Goal: Find specific fact: Find specific fact

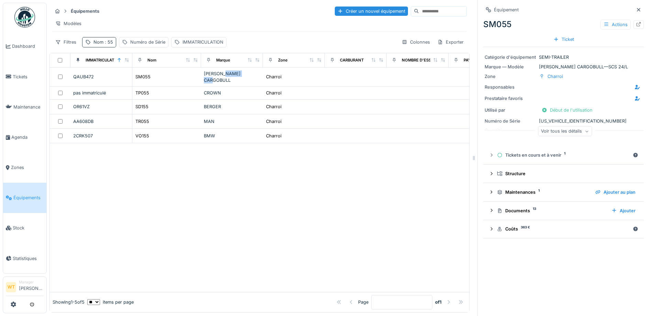
click at [107, 45] on span ": 55" at bounding box center [108, 41] width 10 height 5
click at [148, 80] on icon at bounding box center [145, 80] width 5 height 4
click at [136, 80] on input "Nom" at bounding box center [119, 80] width 68 height 14
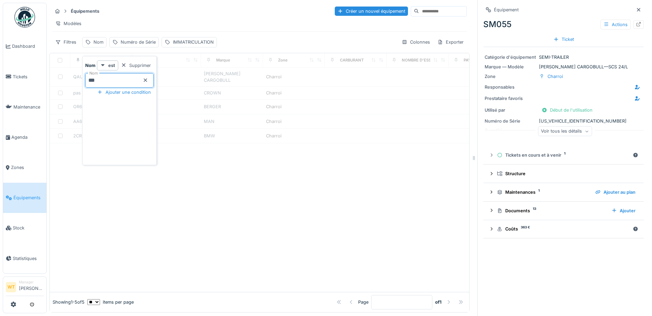
type input "***"
click at [163, 28] on div "Modèles" at bounding box center [259, 24] width 414 height 10
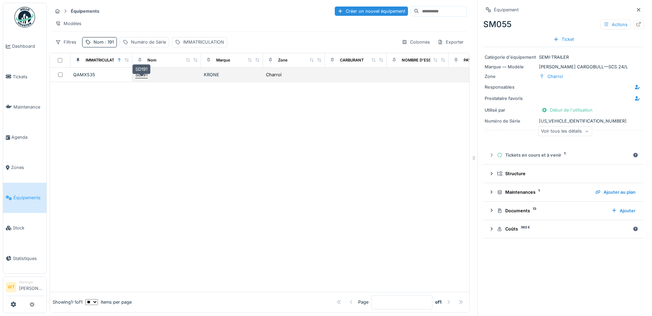
click at [141, 78] on div "SD191" at bounding box center [141, 74] width 12 height 7
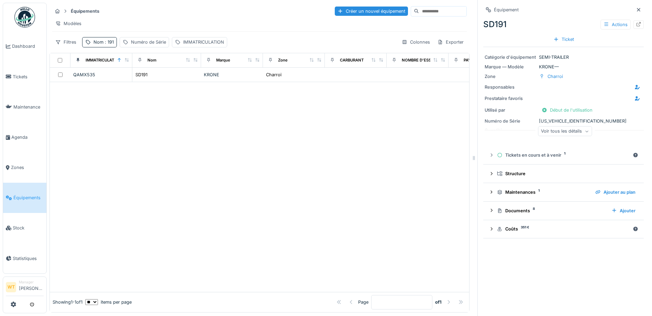
drag, startPoint x: 532, startPoint y: 118, endPoint x: 563, endPoint y: 117, distance: 31.3
click at [563, 118] on div "Numéro de Série WKESD000000992165" at bounding box center [563, 121] width 158 height 7
drag, startPoint x: 533, startPoint y: 118, endPoint x: 551, endPoint y: 118, distance: 17.2
click at [552, 118] on div "Numéro de Série WKESD000000992165" at bounding box center [563, 121] width 158 height 7
drag, startPoint x: 538, startPoint y: 120, endPoint x: 581, endPoint y: 121, distance: 42.6
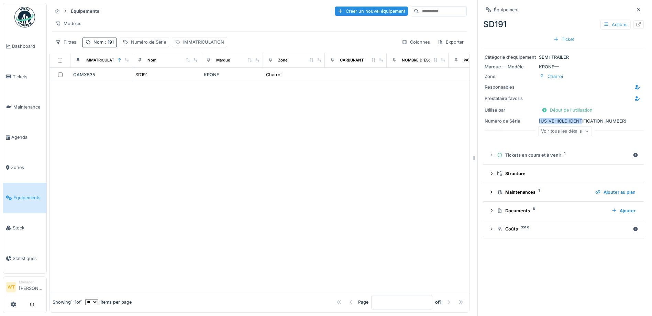
click at [581, 121] on div "Numéro de Série WKESD000000992165" at bounding box center [563, 121] width 158 height 7
copy div "Numéro de Série WKESD000000992165"
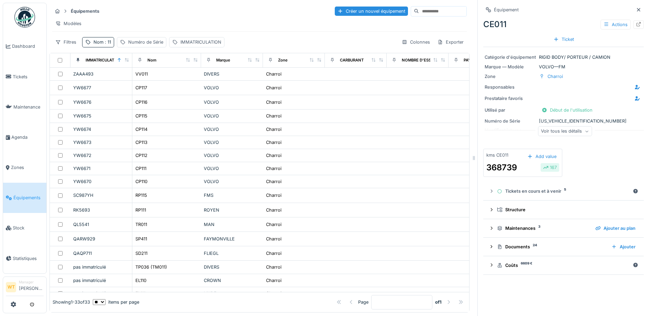
scroll to position [247, 0]
